Goal: Information Seeking & Learning: Check status

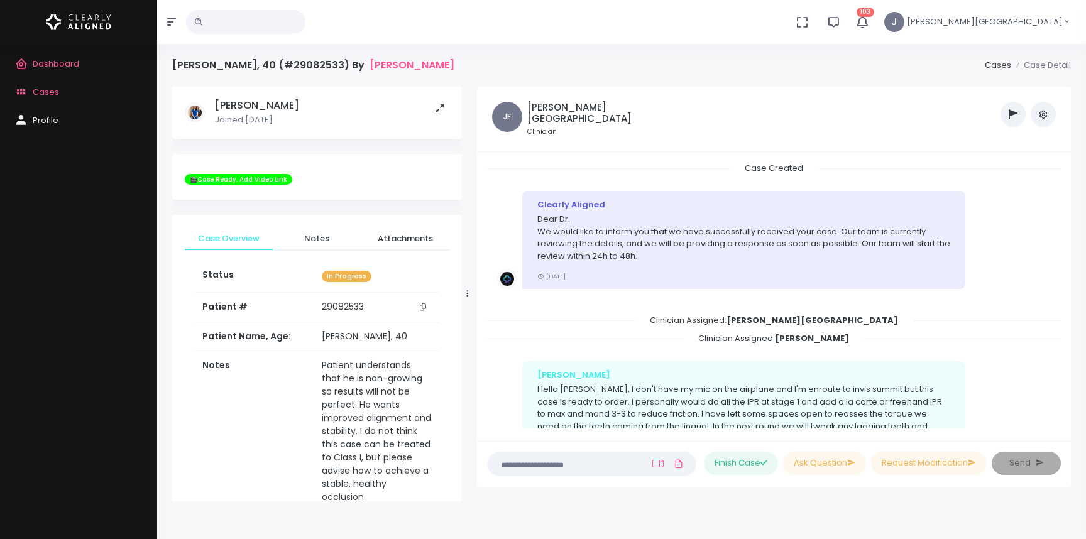
scroll to position [354, 0]
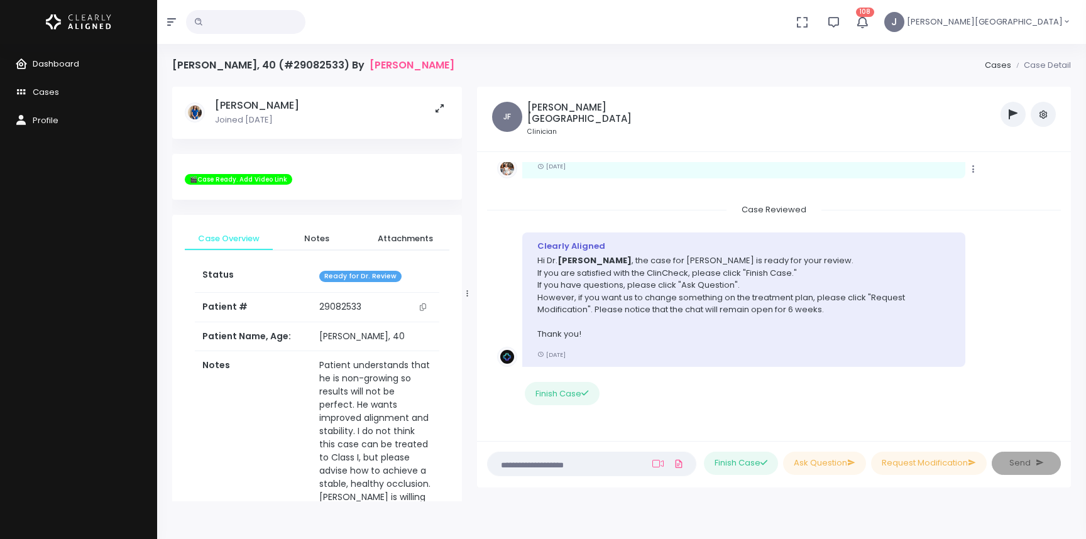
click at [55, 60] on span "Dashboard" at bounding box center [56, 64] width 46 height 12
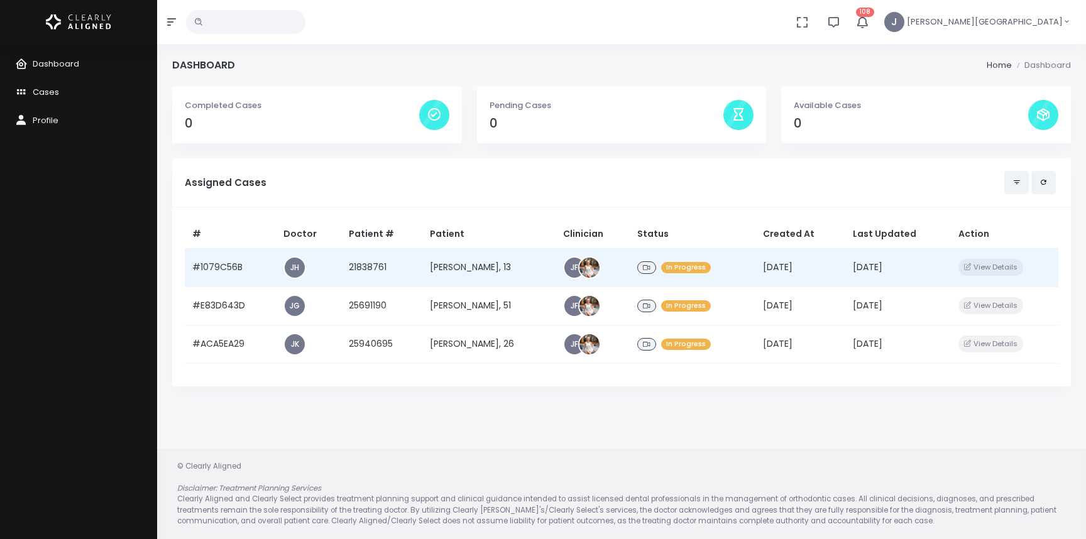
click at [392, 267] on td "21838761" at bounding box center [381, 267] width 81 height 38
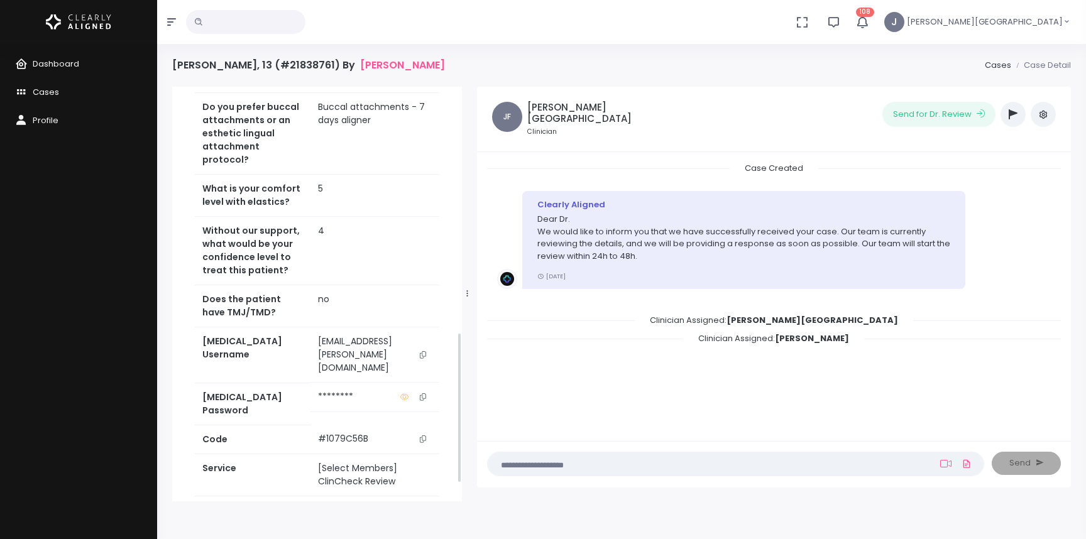
scroll to position [680, 0]
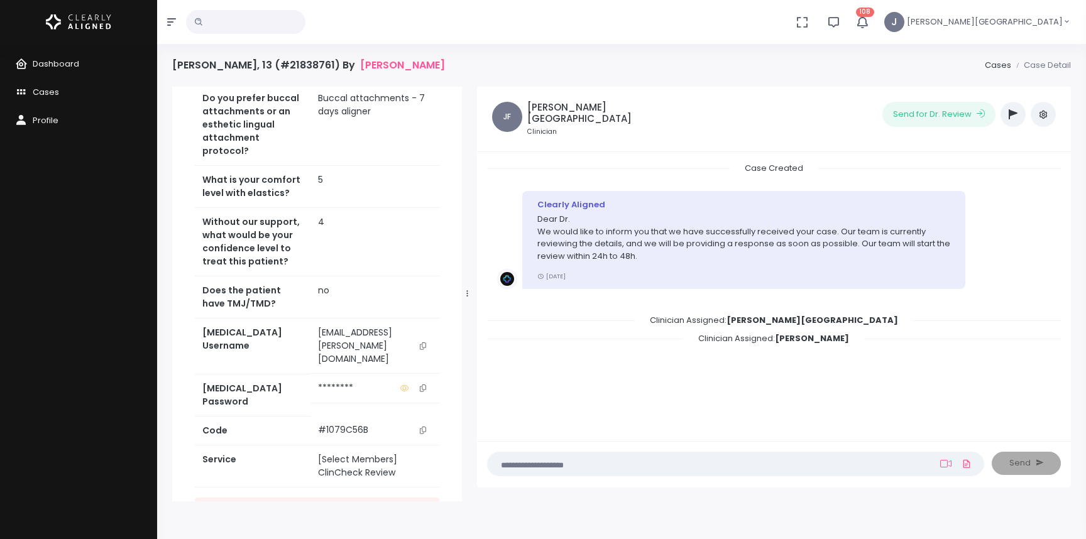
click at [426, 387] on icon "scrollable content" at bounding box center [423, 388] width 6 height 7
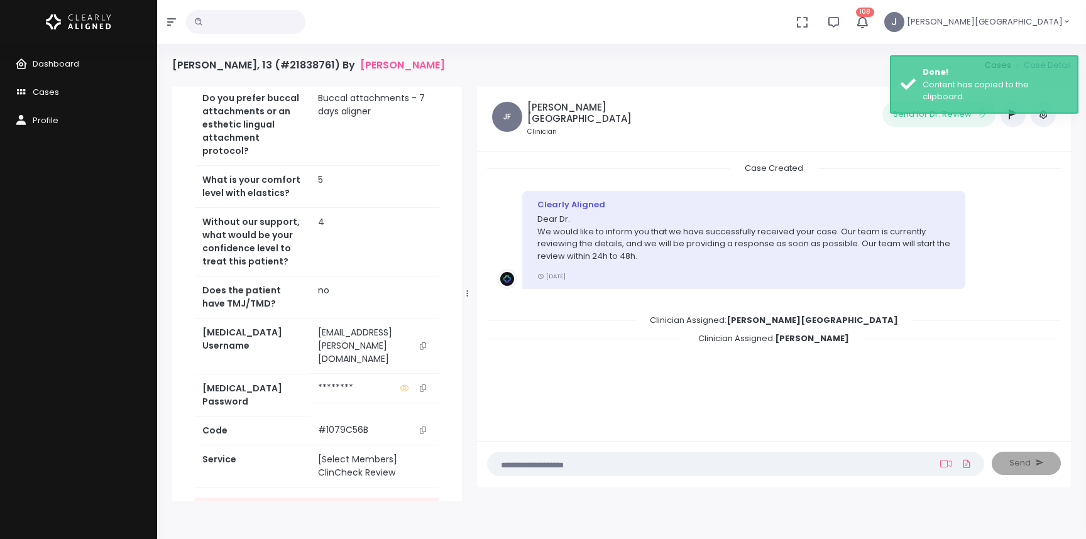
click at [503, 385] on div "Case Created Clearly Aligned Dear Dr. We would like to inform you that we have …" at bounding box center [774, 295] width 574 height 266
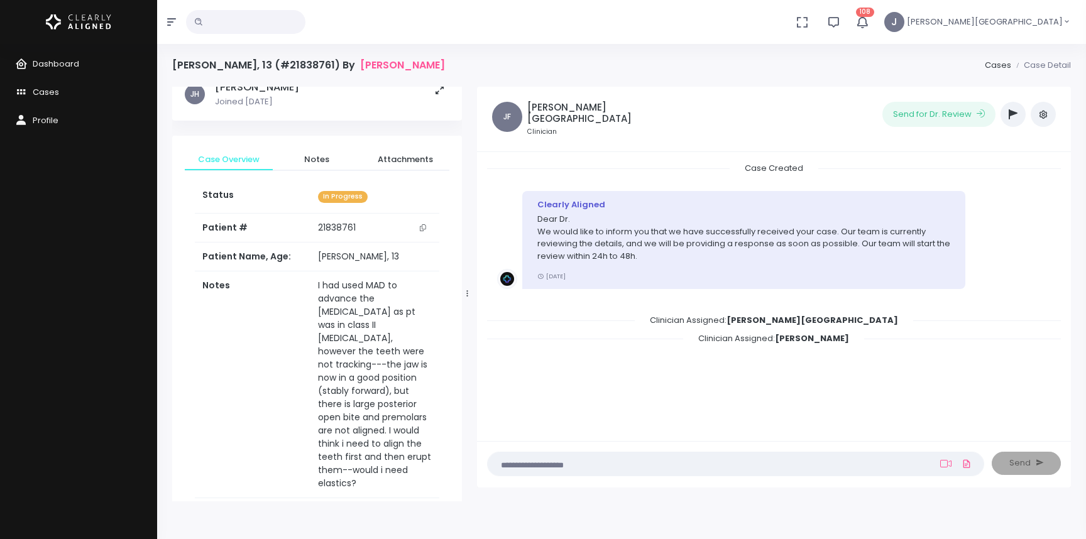
scroll to position [0, 0]
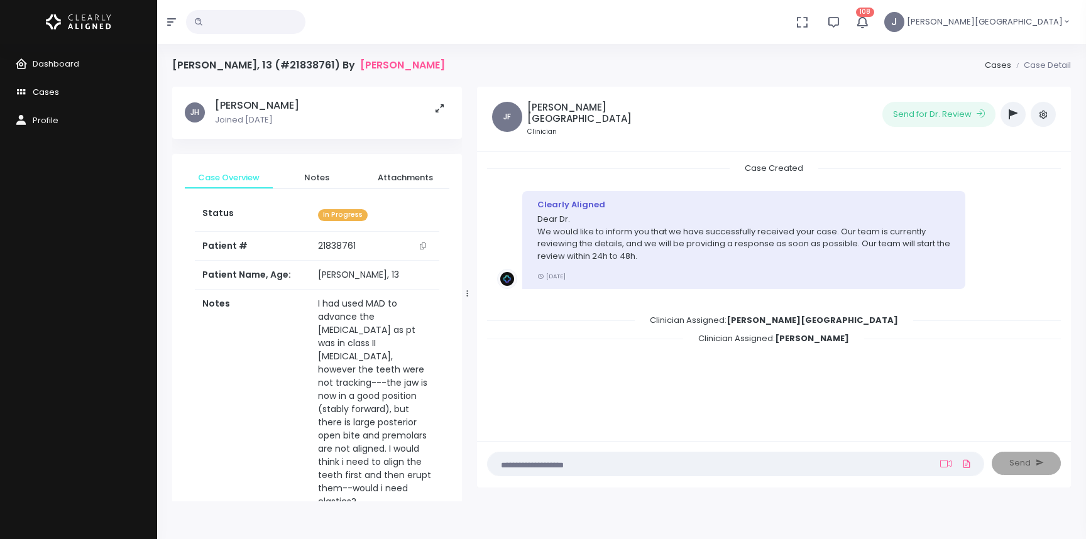
click at [49, 89] on span "Cases" at bounding box center [46, 92] width 26 height 12
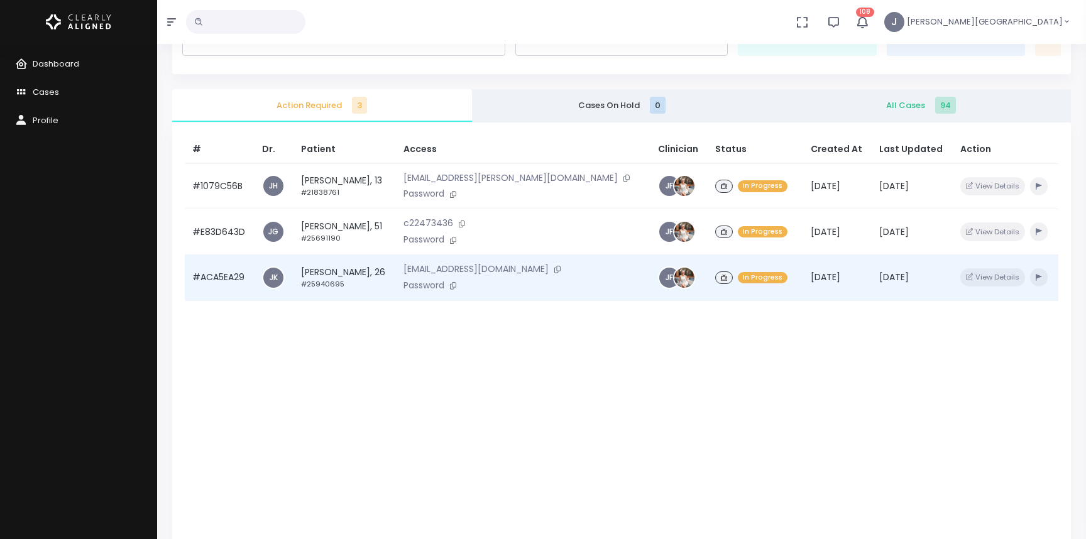
scroll to position [74, 0]
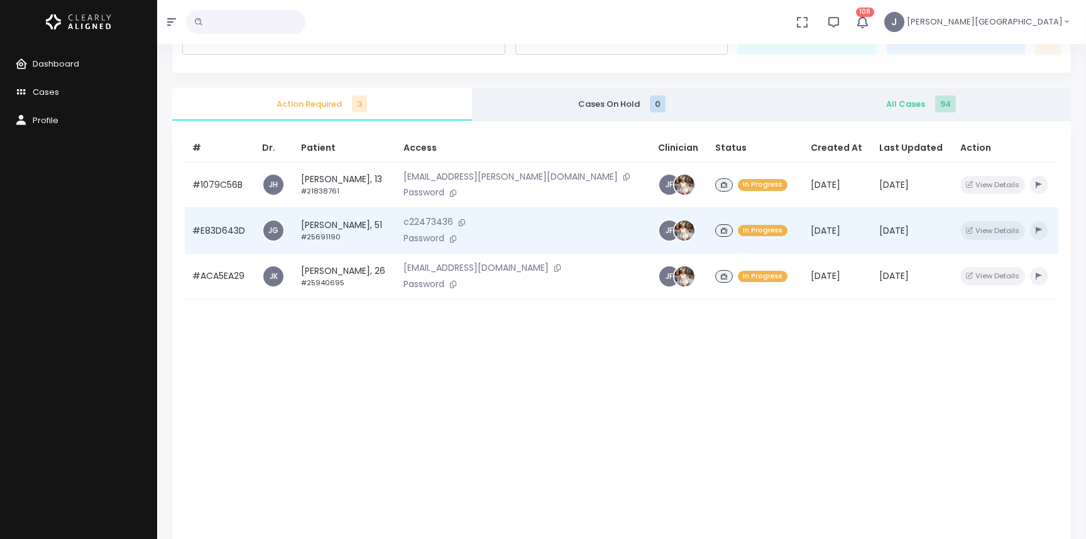
click at [461, 219] on p "c22473436" at bounding box center [522, 223] width 239 height 14
click at [377, 227] on td "[PERSON_NAME], 51 #25691190" at bounding box center [344, 231] width 102 height 46
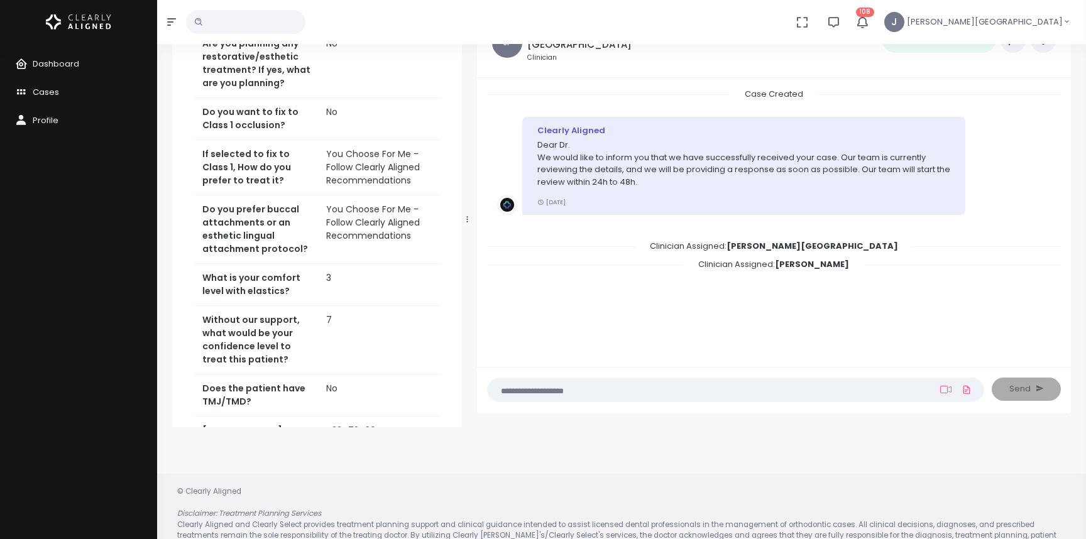
scroll to position [539, 0]
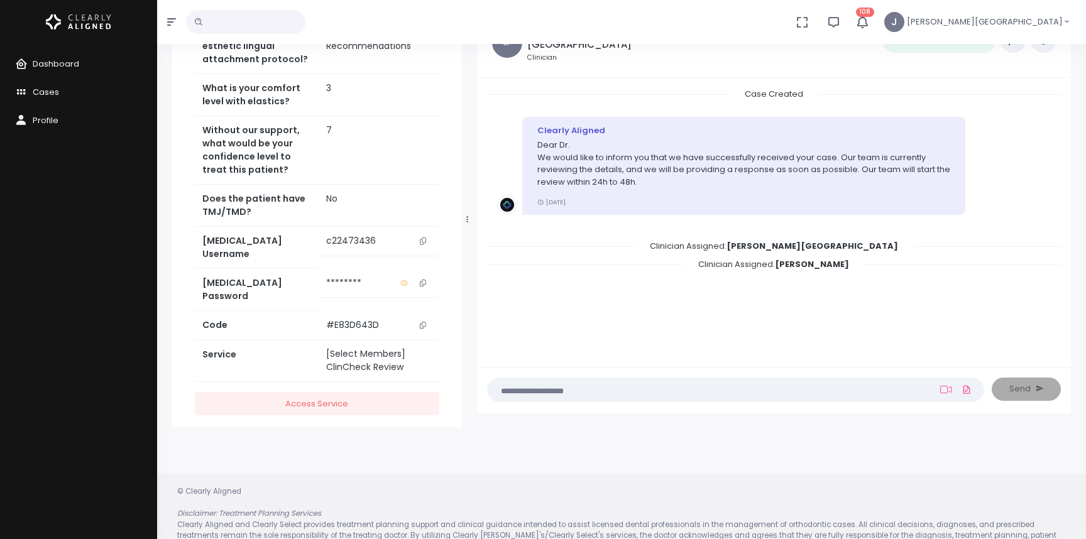
click at [424, 280] on icon "scrollable content" at bounding box center [423, 283] width 6 height 7
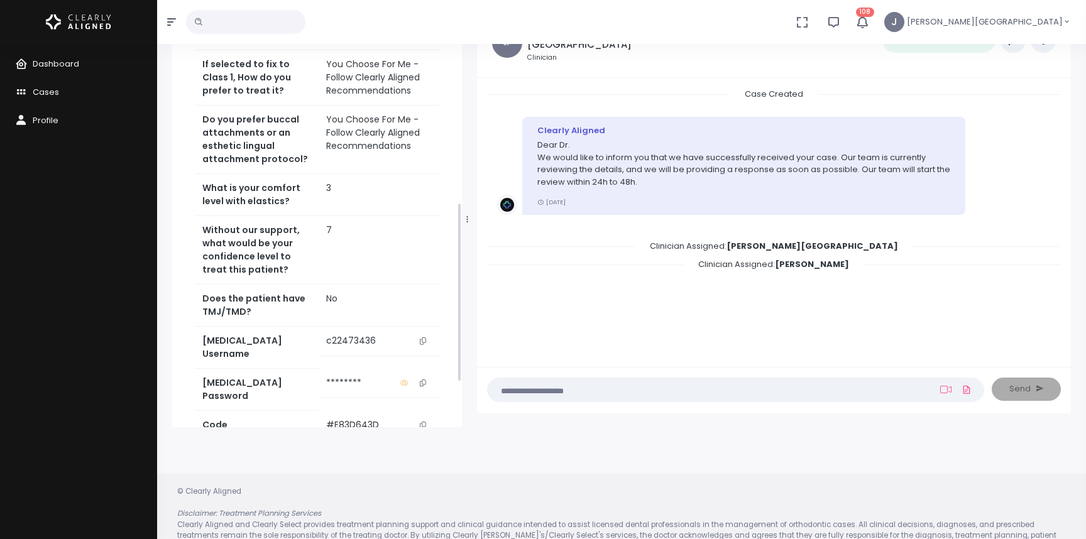
scroll to position [433, 0]
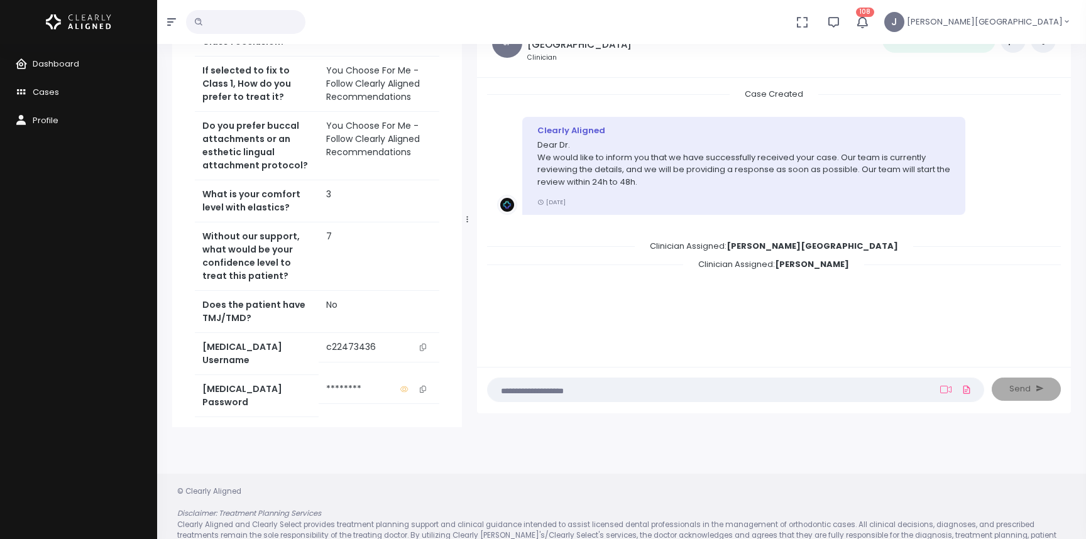
click at [530, 264] on div "Clinician Assigned: [PERSON_NAME]" at bounding box center [774, 264] width 574 height 13
drag, startPoint x: 506, startPoint y: 254, endPoint x: 483, endPoint y: 233, distance: 31.6
click at [506, 258] on div "Clinician Assigned: [PERSON_NAME]" at bounding box center [774, 264] width 574 height 13
click at [46, 89] on span "Cases" at bounding box center [46, 92] width 26 height 12
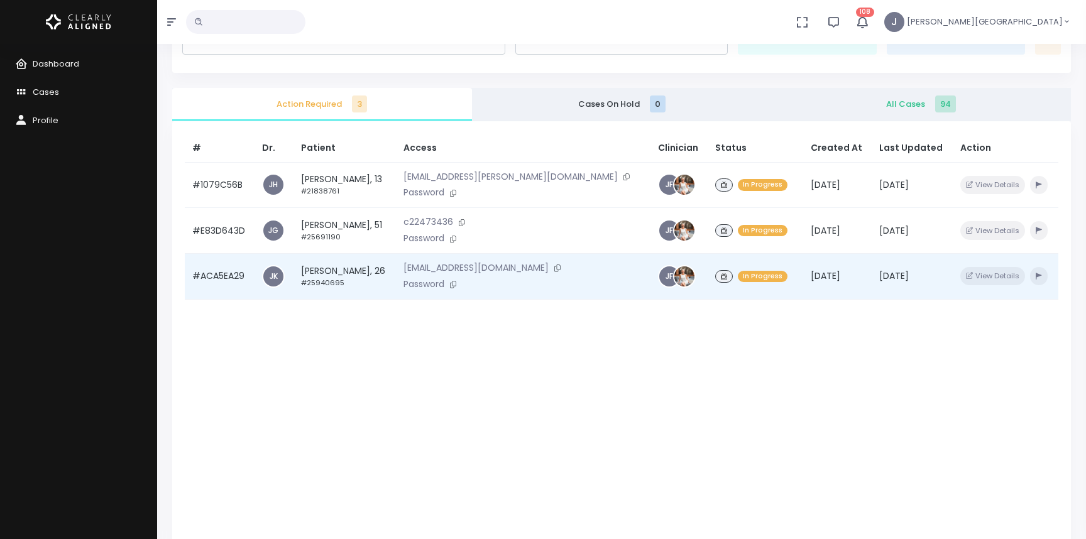
click at [360, 273] on td "[PERSON_NAME], 26 #25940695" at bounding box center [344, 276] width 102 height 46
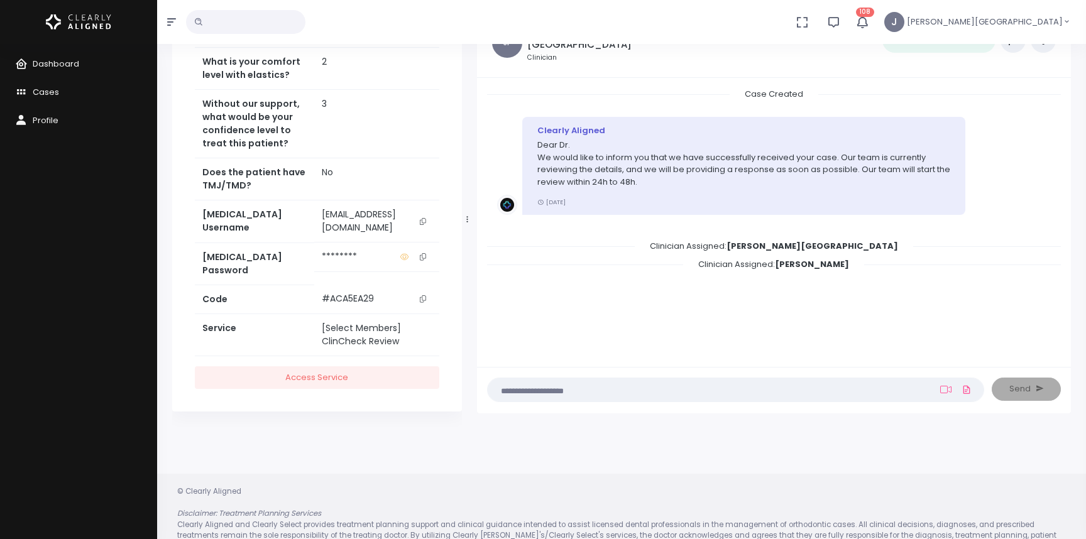
scroll to position [631, 0]
click at [423, 260] on icon "scrollable content" at bounding box center [423, 256] width 6 height 7
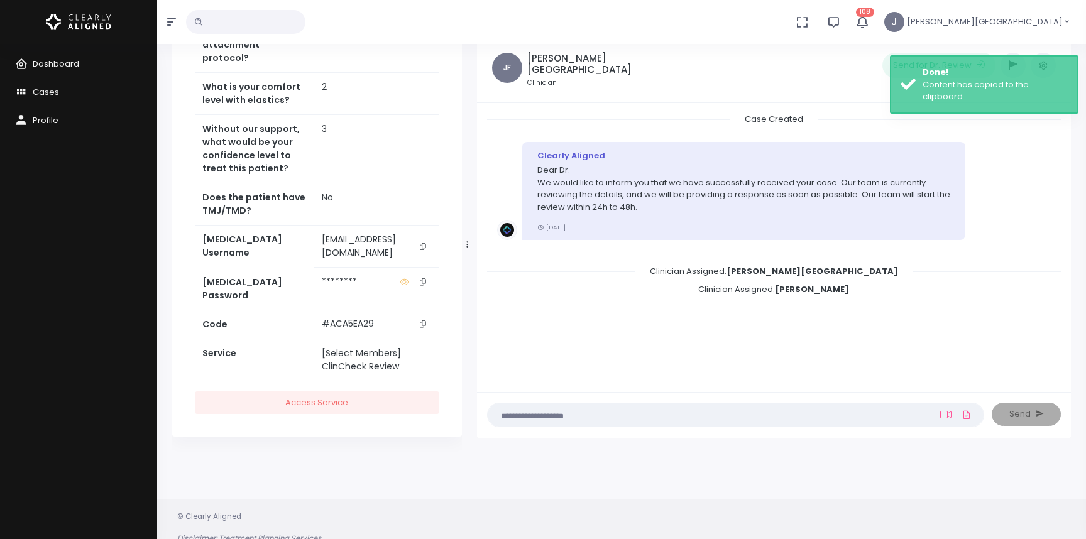
scroll to position [0, 0]
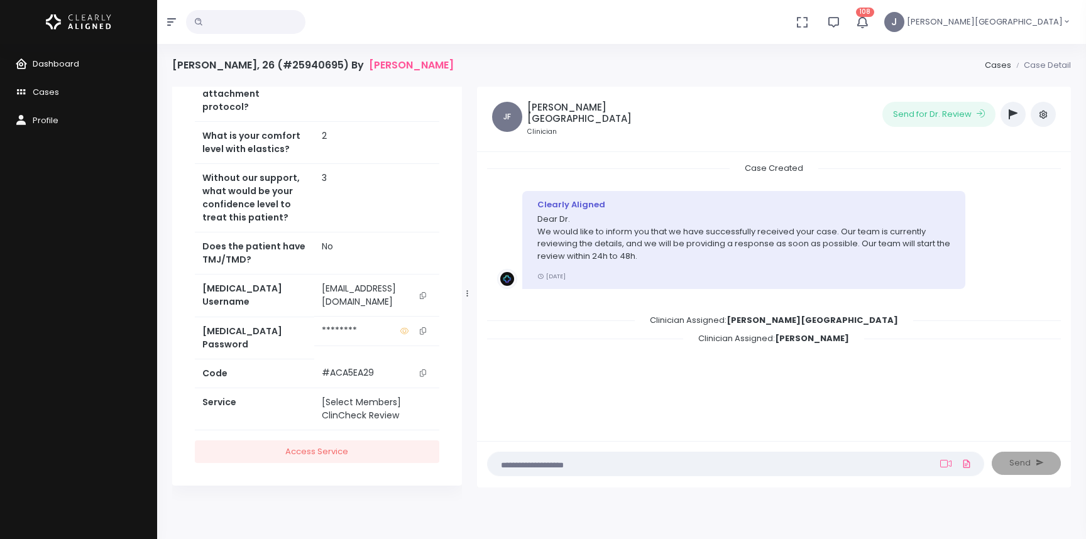
click at [58, 60] on span "Dashboard" at bounding box center [56, 64] width 46 height 12
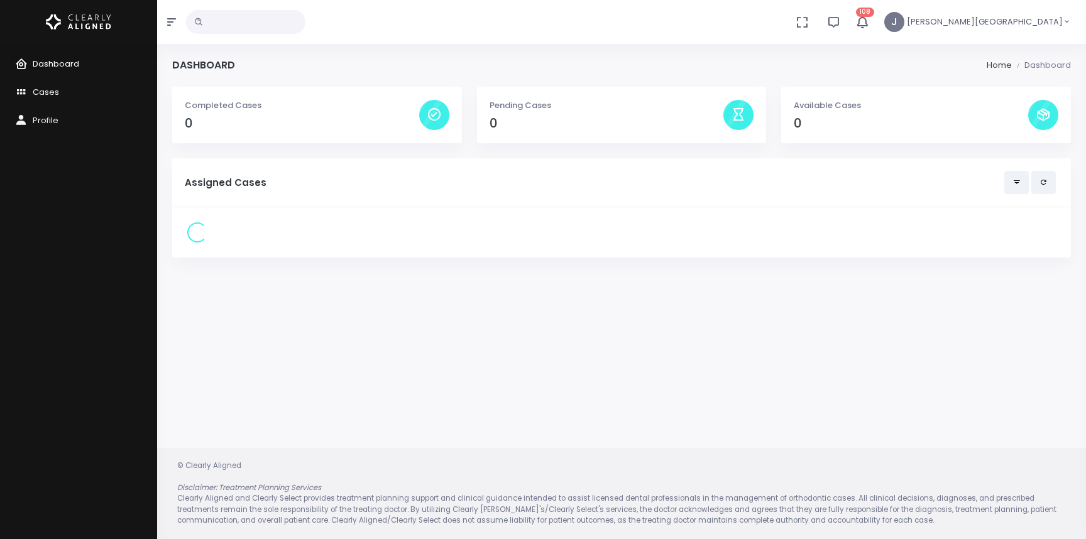
click at [58, 59] on span "Dashboard" at bounding box center [56, 64] width 46 height 12
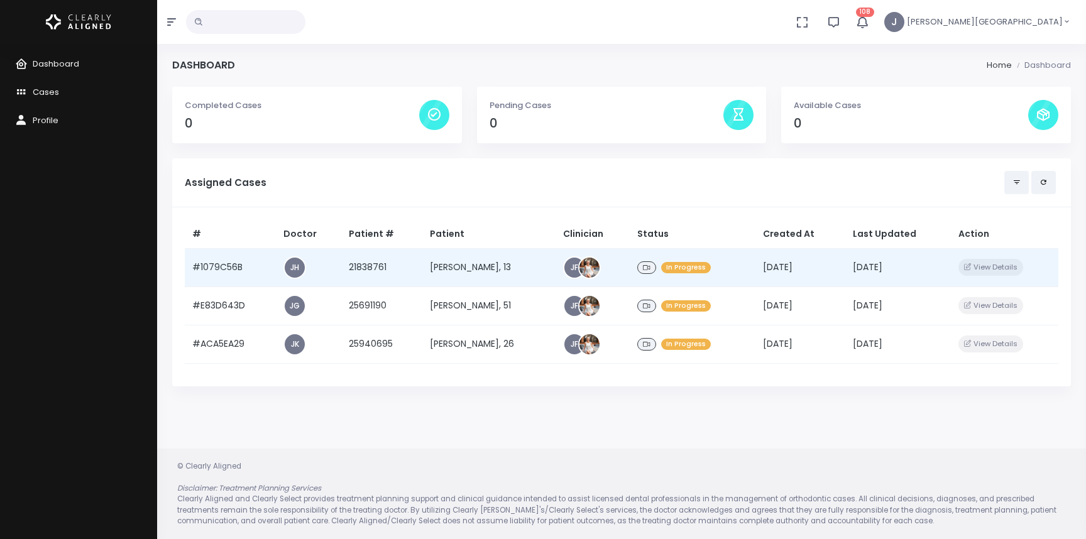
click at [523, 262] on td "[PERSON_NAME], 13" at bounding box center [488, 267] width 133 height 38
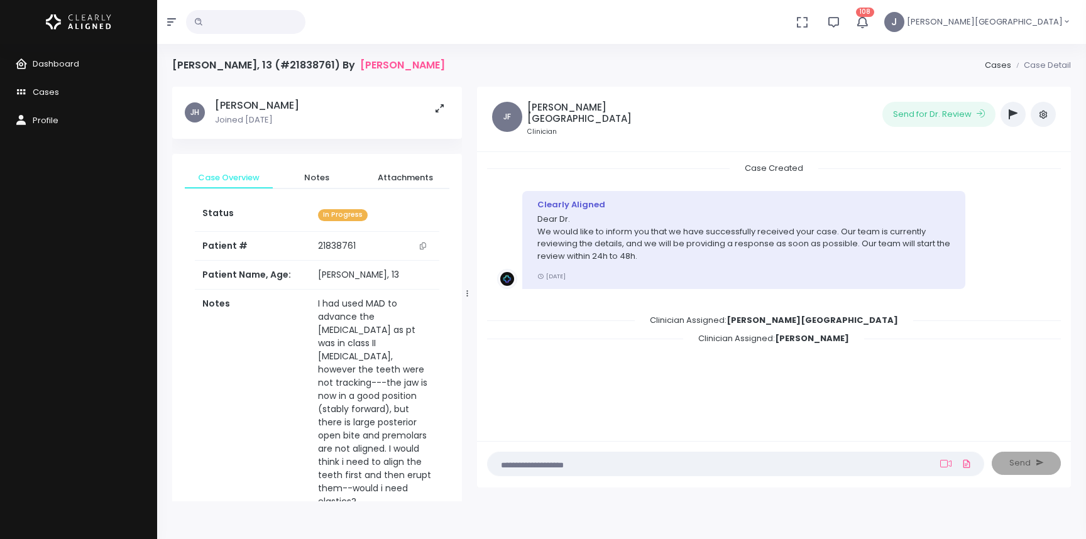
click at [1013, 113] on icon "button" at bounding box center [1012, 114] width 9 height 10
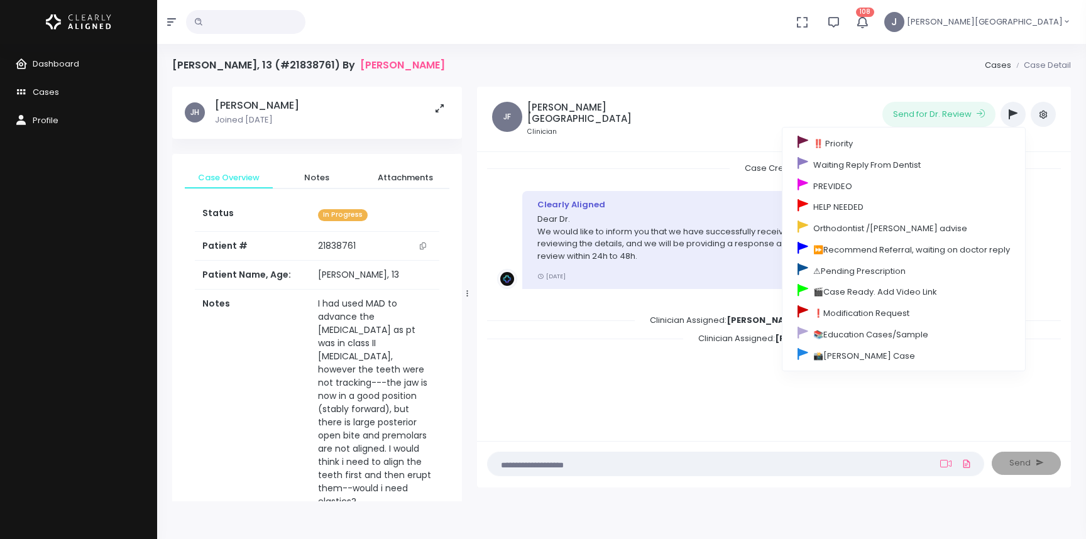
click at [663, 74] on div "[PERSON_NAME], 13 (#21838761) By [PERSON_NAME] Case Detail" at bounding box center [621, 73] width 899 height 28
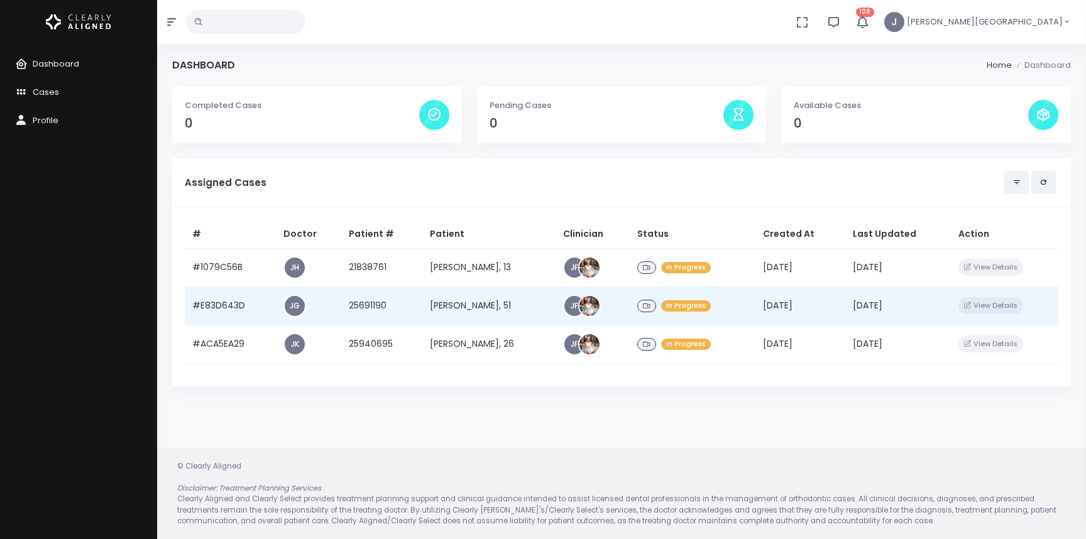
click at [466, 308] on td "[PERSON_NAME], 51" at bounding box center [488, 306] width 133 height 38
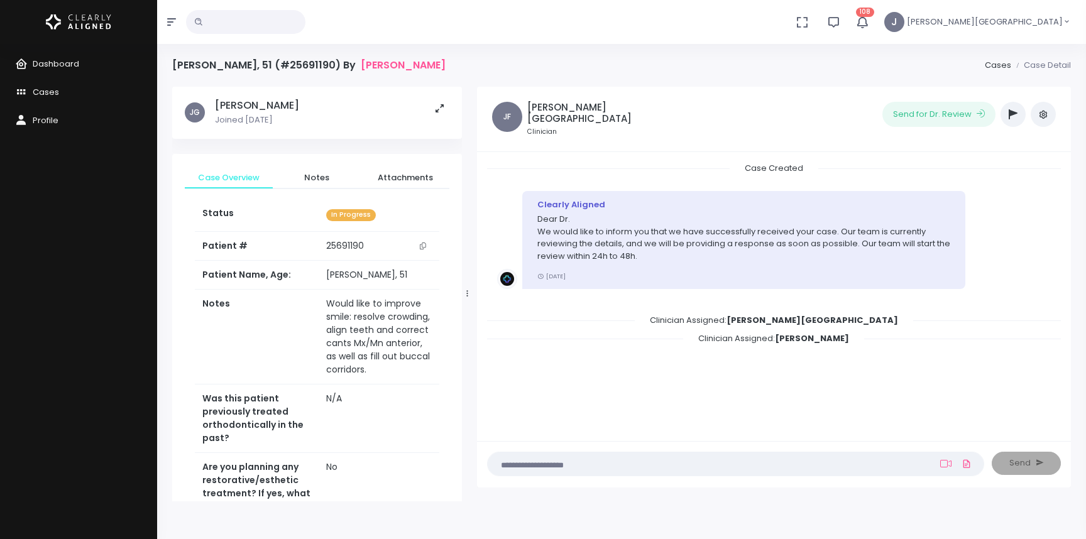
click at [1011, 110] on icon "button" at bounding box center [1012, 114] width 9 height 10
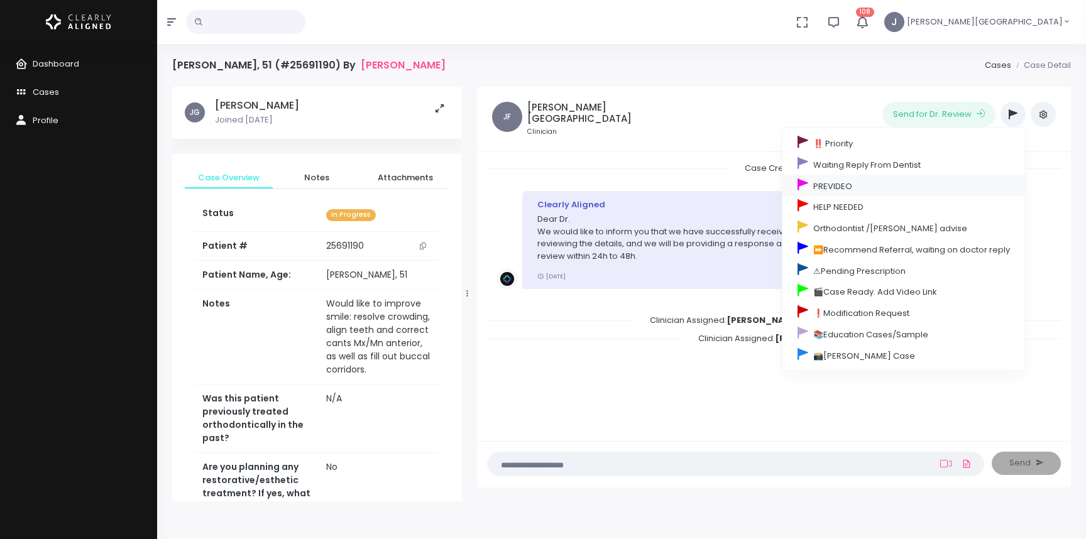
click at [843, 186] on link "PREVIDEO" at bounding box center [903, 185] width 243 height 21
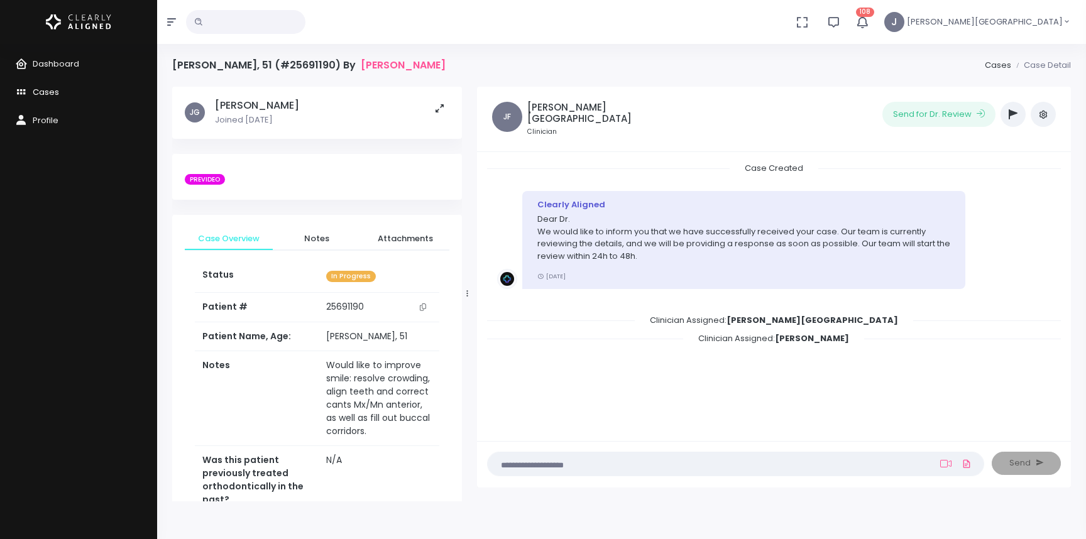
click at [46, 92] on span "Cases" at bounding box center [46, 92] width 26 height 12
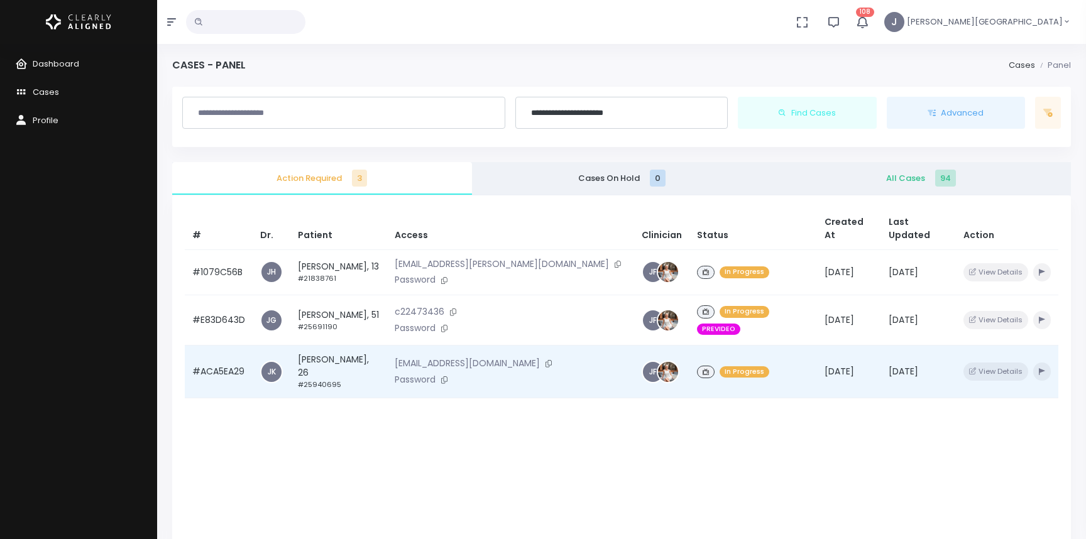
click at [356, 346] on td "[PERSON_NAME], 26 #25940695" at bounding box center [338, 372] width 97 height 53
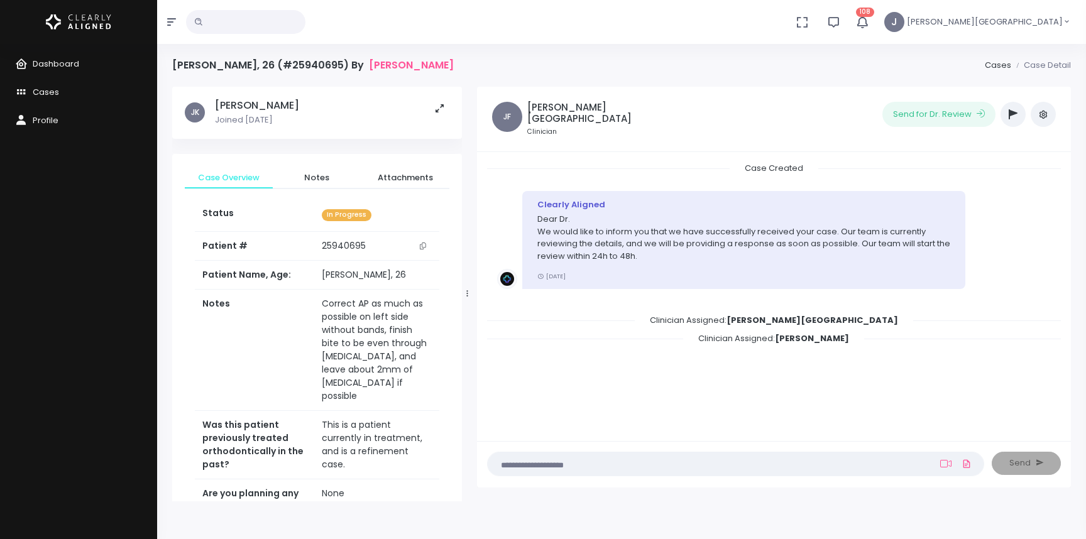
click at [1014, 113] on icon "button" at bounding box center [1012, 114] width 9 height 10
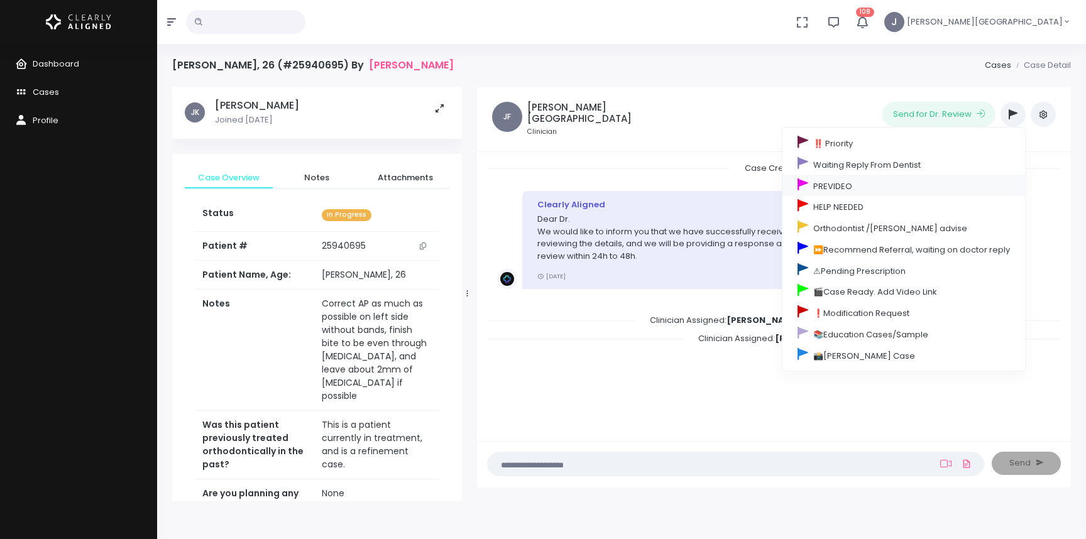
click at [833, 185] on link "PREVIDEO" at bounding box center [903, 185] width 243 height 21
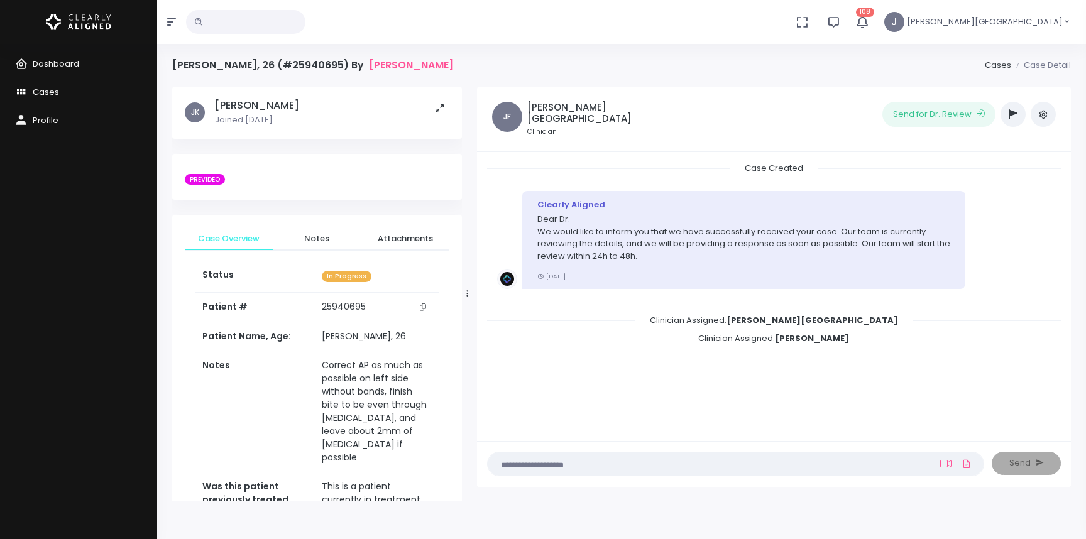
click at [52, 90] on span "Cases" at bounding box center [46, 92] width 26 height 12
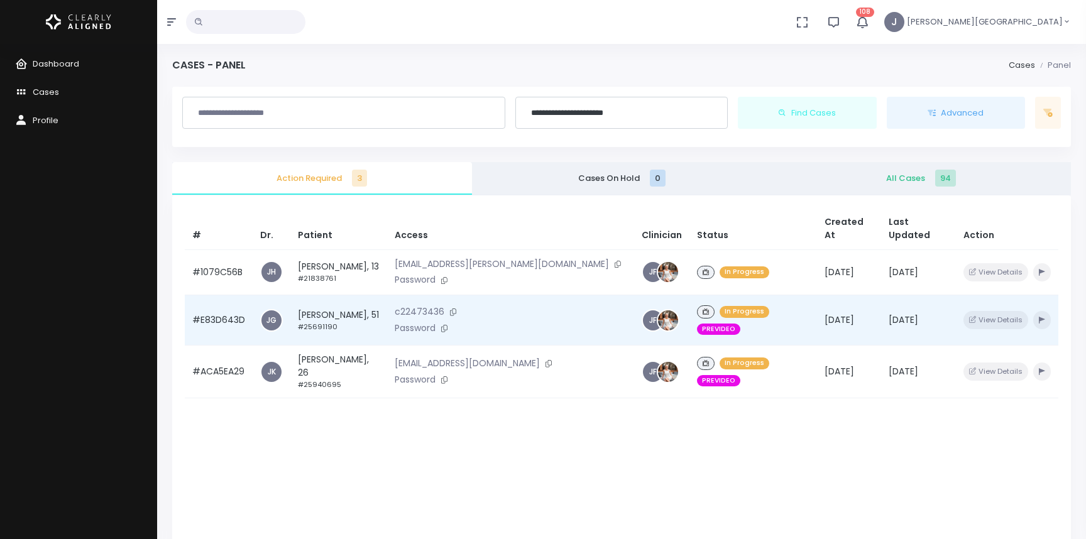
click at [347, 298] on td "[PERSON_NAME], 51 #25691190" at bounding box center [338, 320] width 97 height 50
